Goal: Task Accomplishment & Management: Complete application form

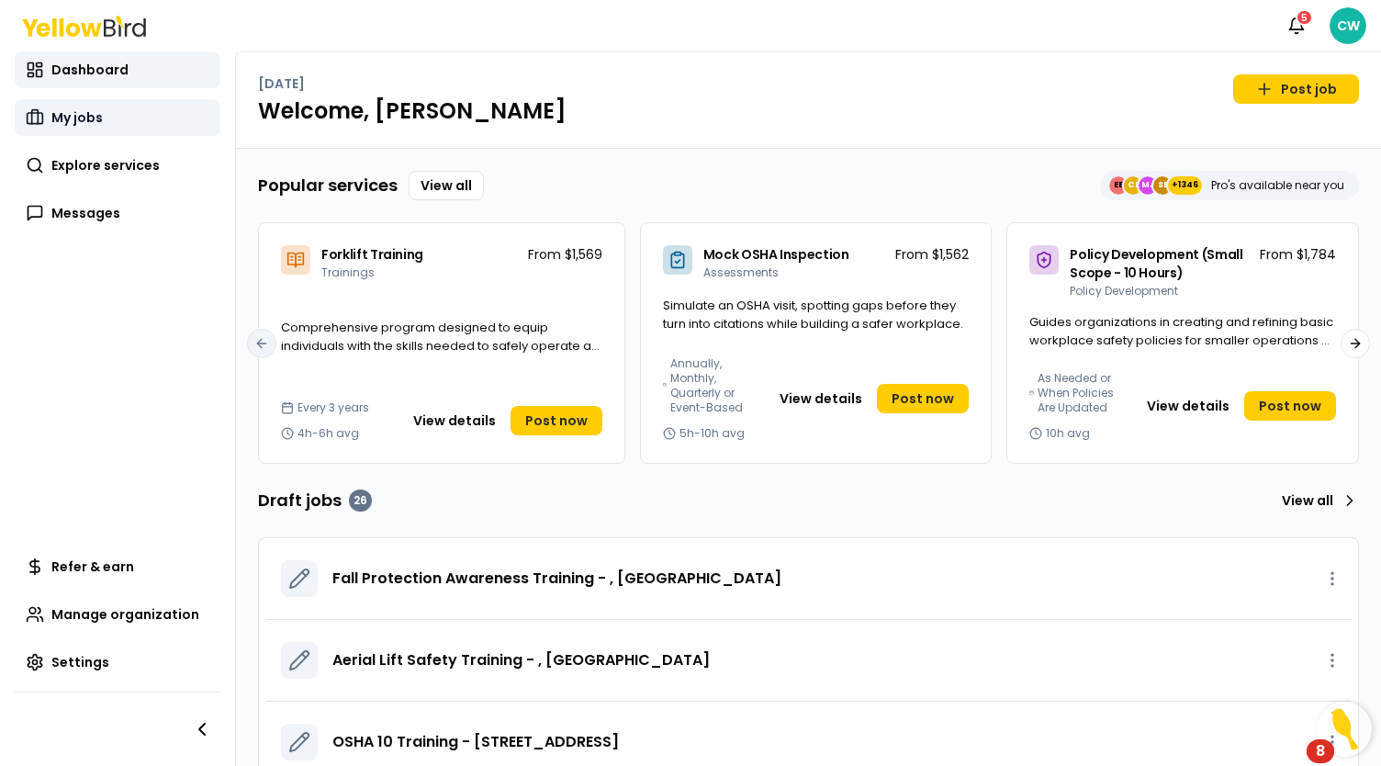
click at [49, 117] on link "My jobs" at bounding box center [118, 117] width 206 height 37
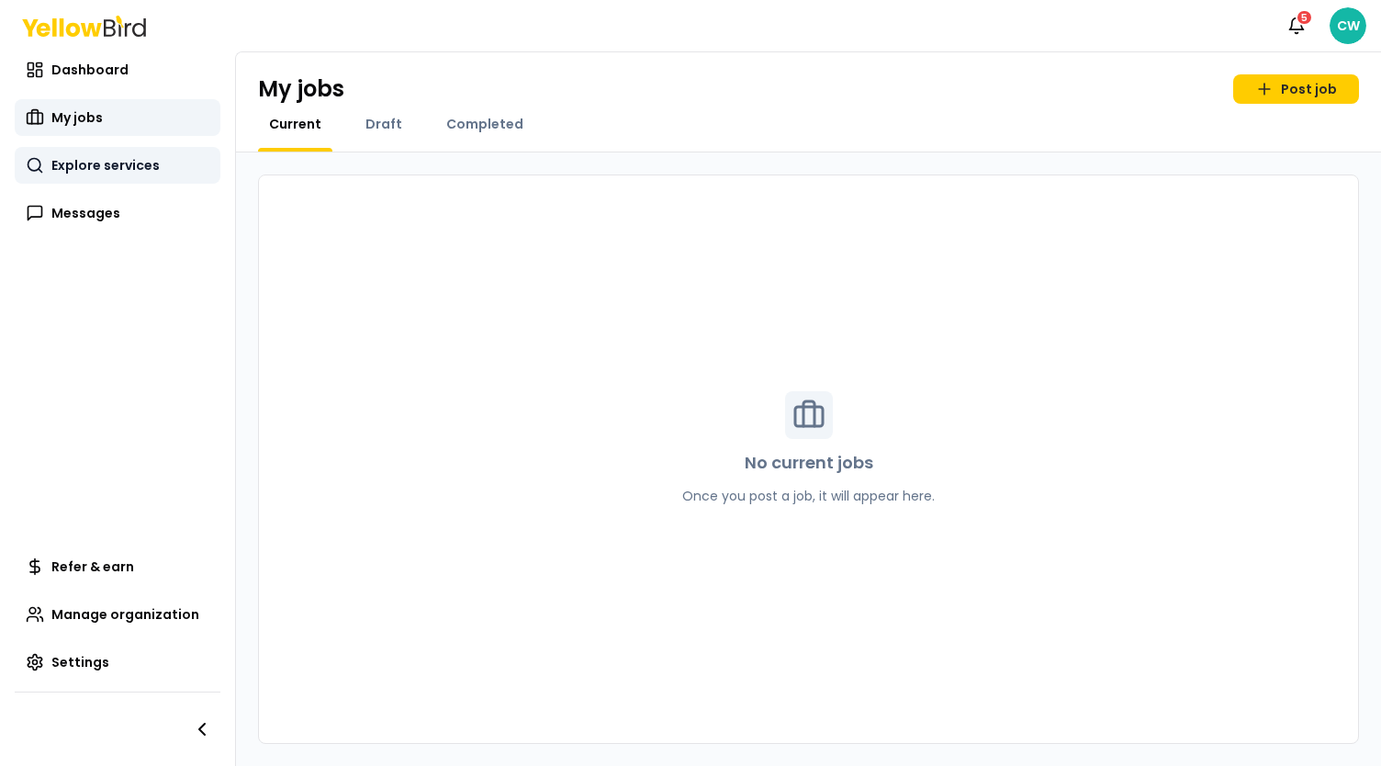
click at [99, 166] on span "Explore services" at bounding box center [105, 165] width 108 height 18
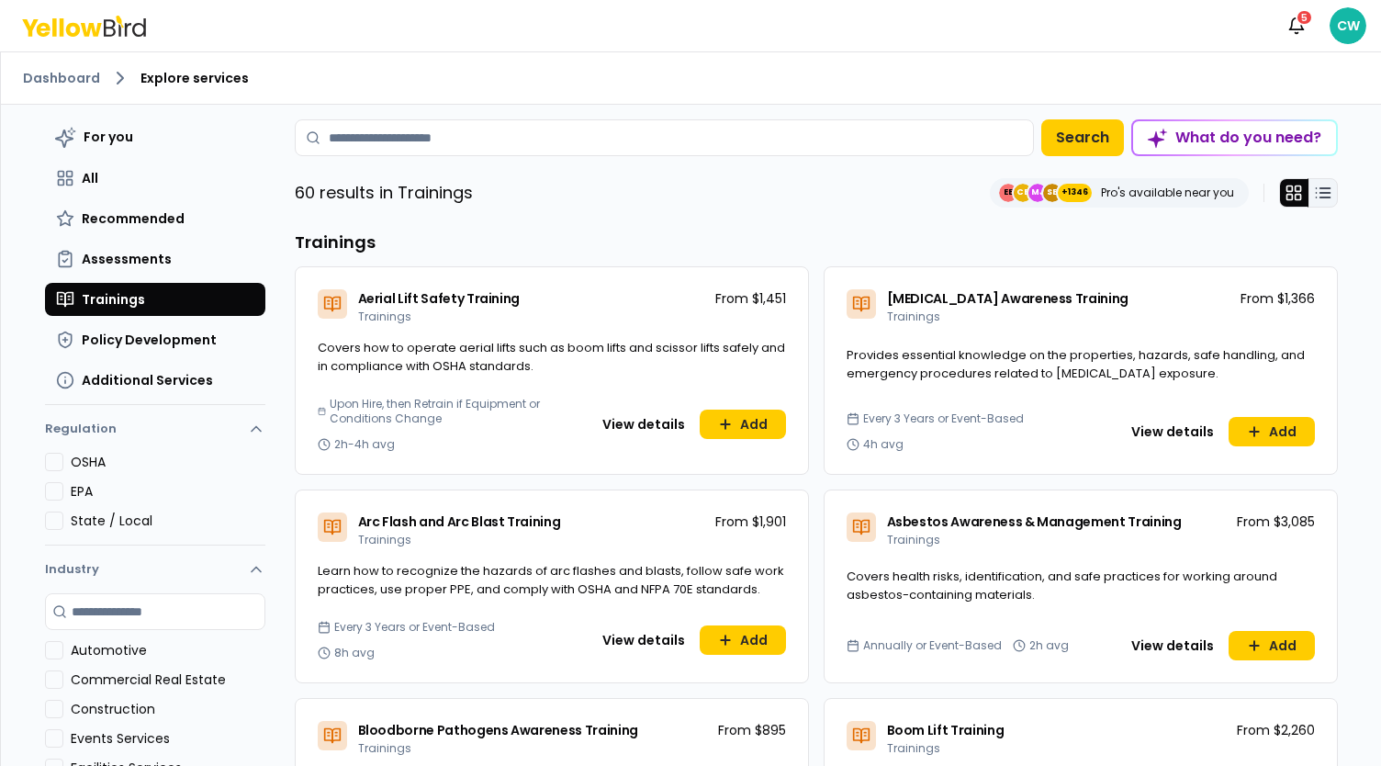
click at [1316, 190] on icon at bounding box center [1323, 193] width 18 height 18
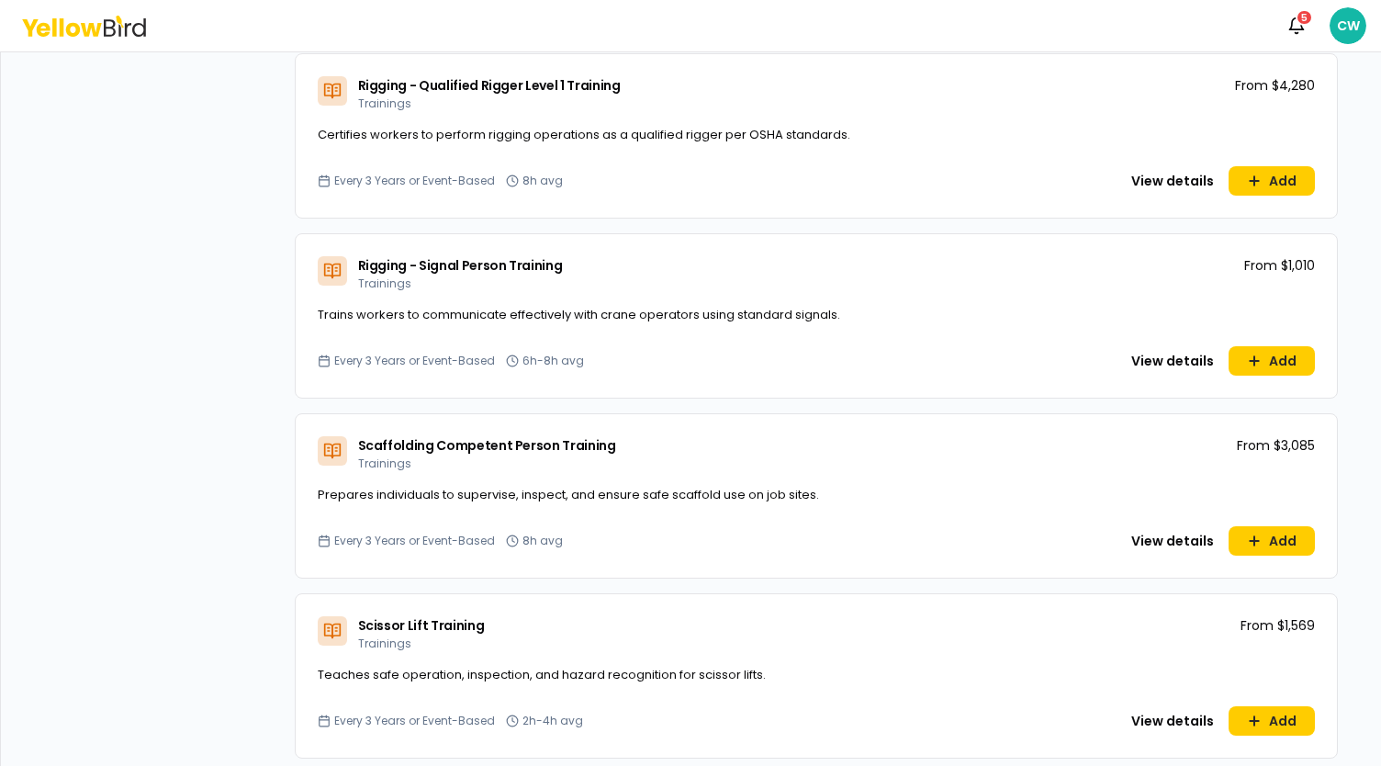
scroll to position [8486, 0]
